Goal: Navigation & Orientation: Find specific page/section

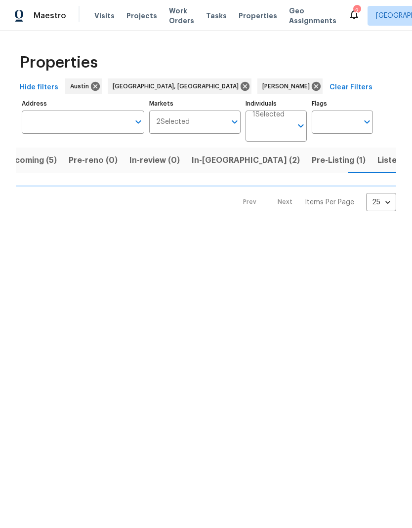
scroll to position [0, 22]
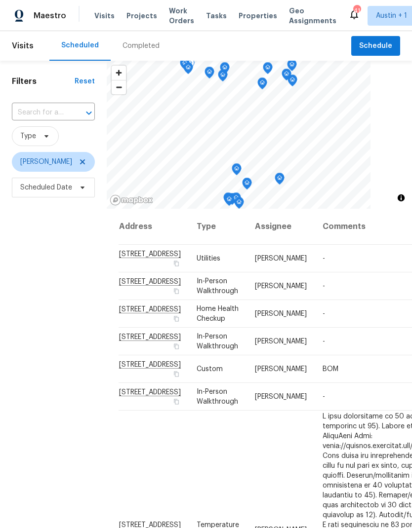
click at [137, 341] on span "[STREET_ADDRESS]" at bounding box center [150, 337] width 62 height 7
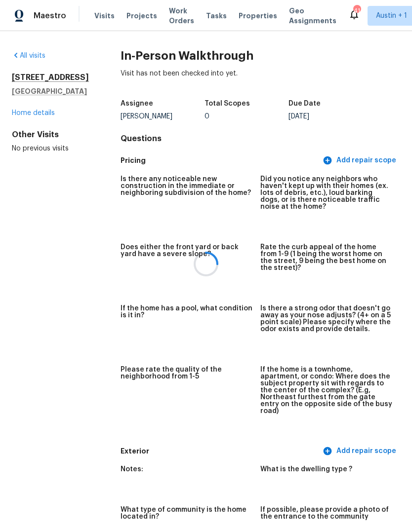
click at [41, 121] on div at bounding box center [206, 264] width 412 height 528
click at [50, 117] on link "Home details" at bounding box center [33, 113] width 43 height 7
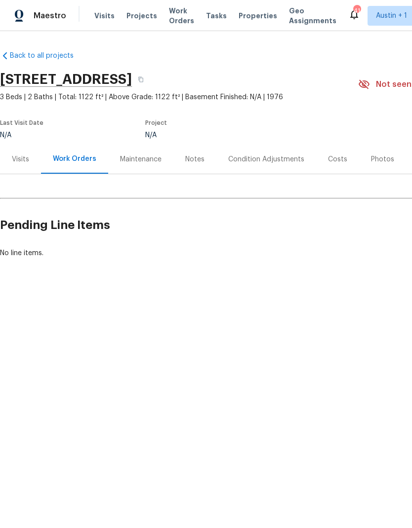
click at [340, 325] on html "Maestro Visits Projects Work Orders Tasks Properties Geo Assignments 41 Austin …" at bounding box center [206, 162] width 412 height 325
click at [23, 161] on div "Visits" at bounding box center [20, 160] width 17 height 10
